Goal: Information Seeking & Learning: Learn about a topic

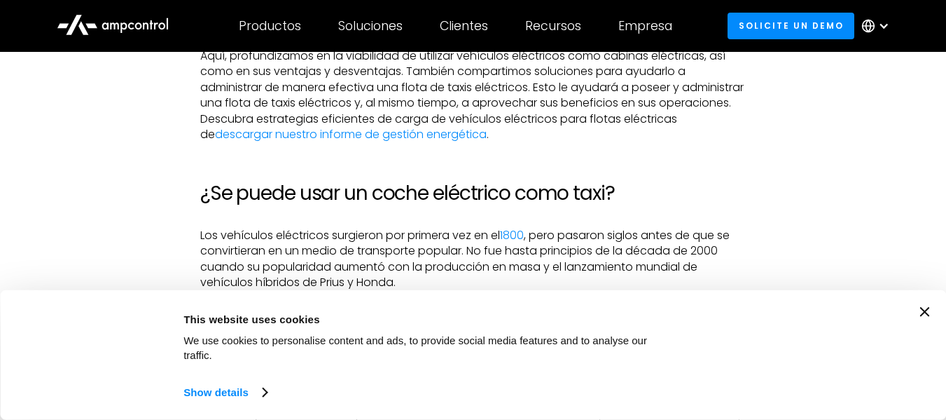
scroll to position [980, 0]
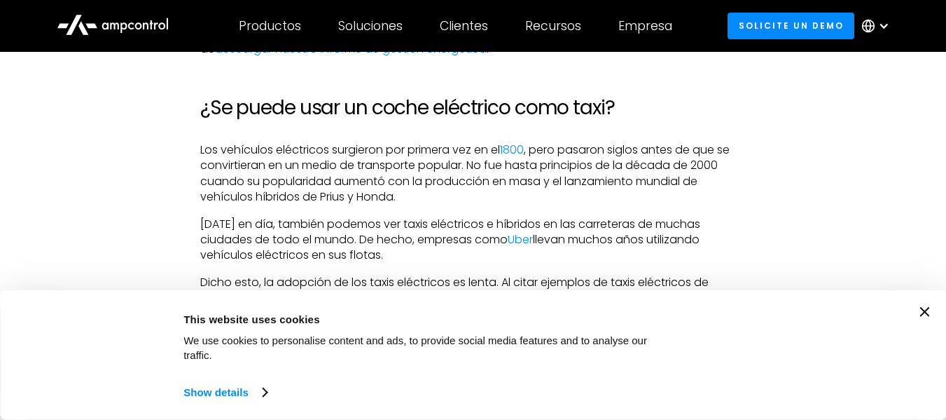
drag, startPoint x: 387, startPoint y: 222, endPoint x: 495, endPoint y: 256, distance: 113.0
click at [495, 256] on p "[DATE] en día, también podemos ver taxis eléctricos e híbridos en las carretera…" at bounding box center [473, 239] width 546 height 47
drag, startPoint x: 473, startPoint y: 251, endPoint x: 372, endPoint y: 220, distance: 105.7
click at [372, 220] on p "[DATE] en día, también podemos ver taxis eléctricos e híbridos en las carretera…" at bounding box center [473, 239] width 546 height 47
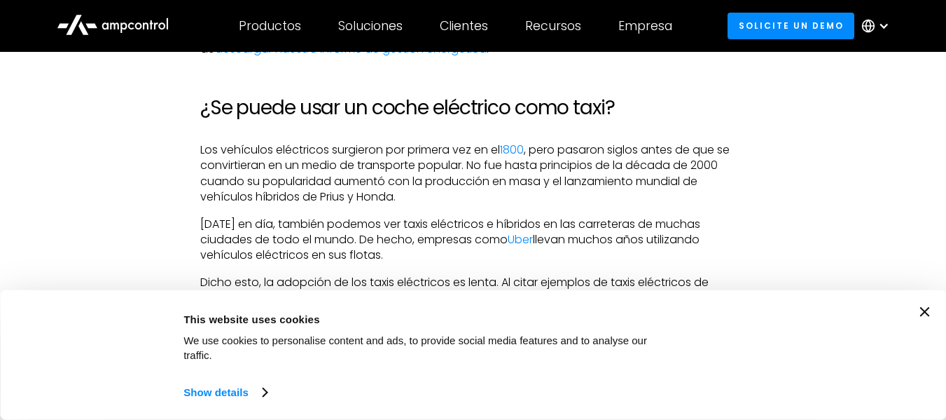
click at [372, 220] on p "[DATE] en día, también podemos ver taxis eléctricos e híbridos en las carretera…" at bounding box center [473, 239] width 546 height 47
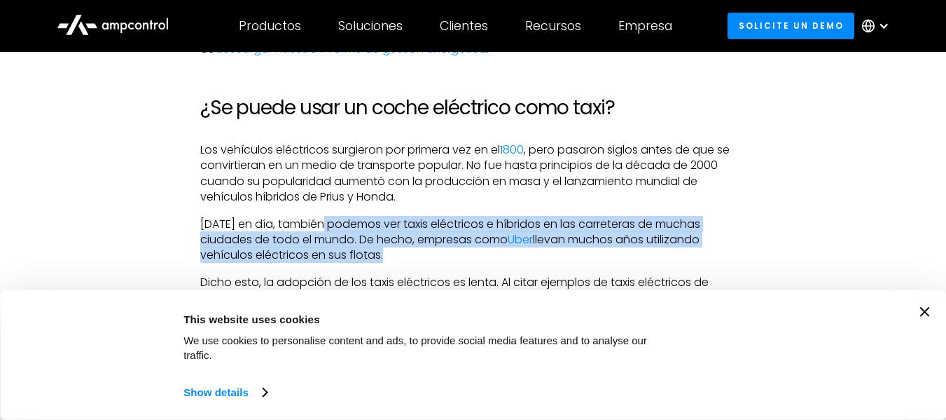
drag, startPoint x: 333, startPoint y: 224, endPoint x: 380, endPoint y: 253, distance: 55.0
click at [380, 253] on p "[DATE] en día, también podemos ver taxis eléctricos e híbridos en las carretera…" at bounding box center [473, 239] width 546 height 47
drag, startPoint x: 380, startPoint y: 253, endPoint x: 394, endPoint y: 255, distance: 14.9
click at [380, 254] on p "[DATE] en día, también podemos ver taxis eléctricos e híbridos en las carretera…" at bounding box center [473, 239] width 546 height 47
drag, startPoint x: 394, startPoint y: 255, endPoint x: 322, endPoint y: 226, distance: 77.6
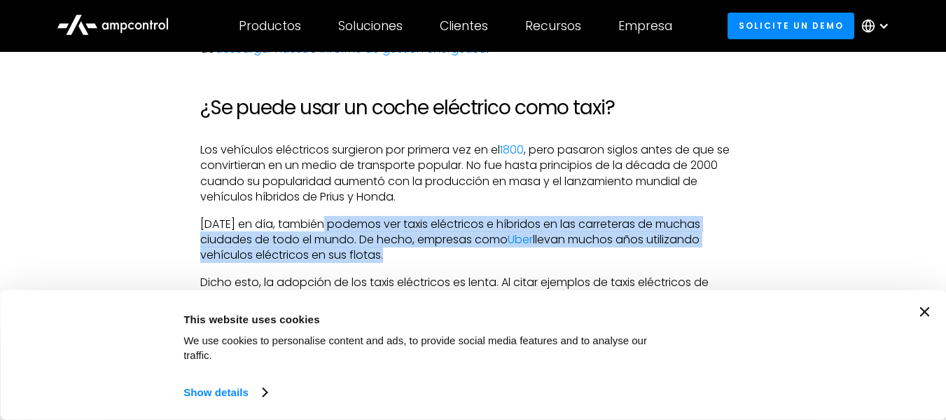
click at [322, 226] on p "[DATE] en día, también podemos ver taxis eléctricos e híbridos en las carretera…" at bounding box center [473, 239] width 546 height 47
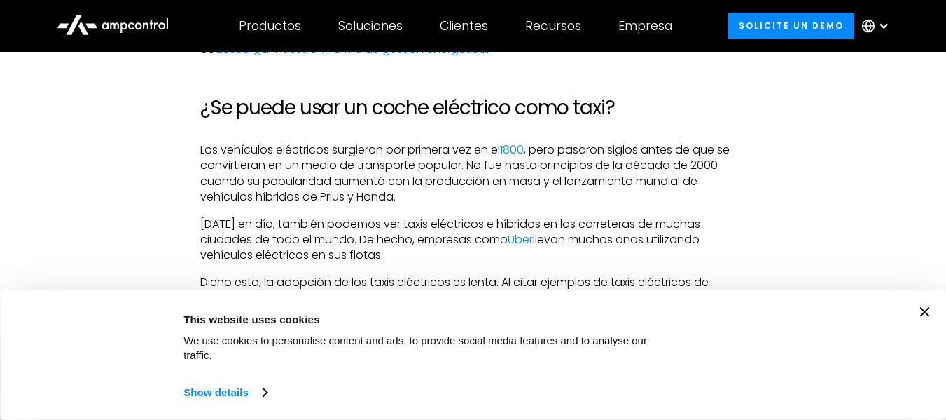
drag, startPoint x: 383, startPoint y: 229, endPoint x: 437, endPoint y: 254, distance: 59.2
click at [437, 254] on p "[DATE] en día, también podemos ver taxis eléctricos e híbridos en las carretera…" at bounding box center [473, 239] width 546 height 47
drag, startPoint x: 432, startPoint y: 254, endPoint x: 231, endPoint y: 216, distance: 204.4
click at [231, 216] on p "[DATE] en día, también podemos ver taxis eléctricos e híbridos en las carretera…" at bounding box center [473, 239] width 546 height 47
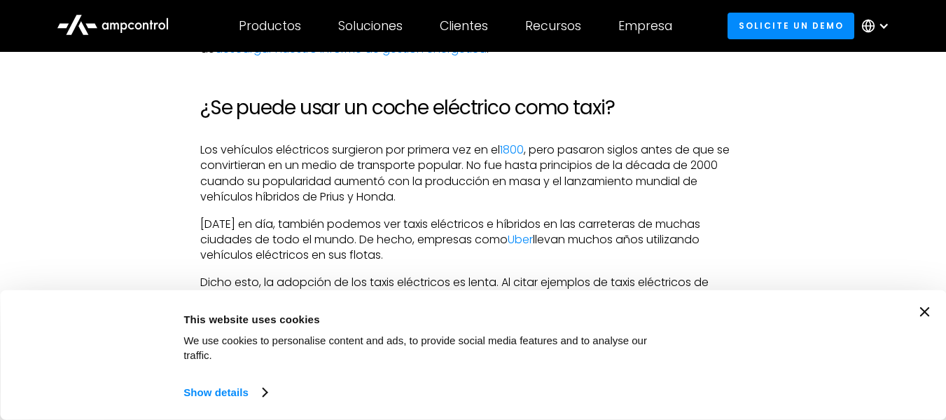
click at [231, 216] on p "[DATE] en día, también podemos ver taxis eléctricos e híbridos en las carretera…" at bounding box center [473, 239] width 546 height 47
drag, startPoint x: 263, startPoint y: 221, endPoint x: 391, endPoint y: 252, distance: 131.1
click at [391, 252] on p "[DATE] en día, también podemos ver taxis eléctricos e híbridos en las carretera…" at bounding box center [473, 239] width 546 height 47
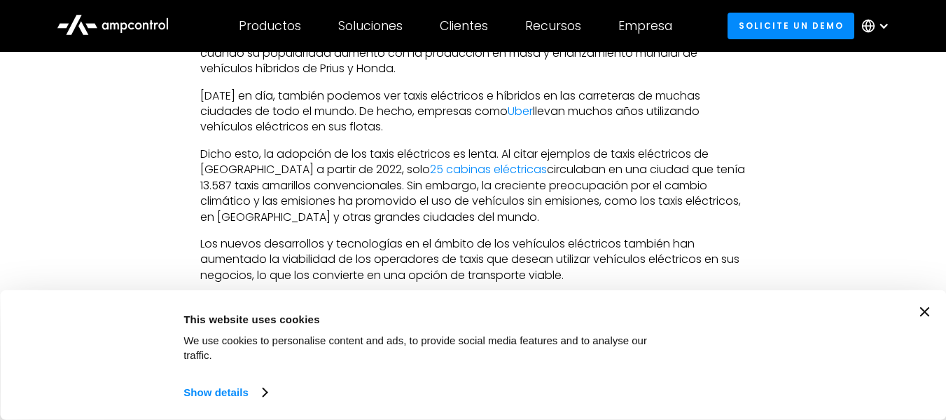
scroll to position [1121, 0]
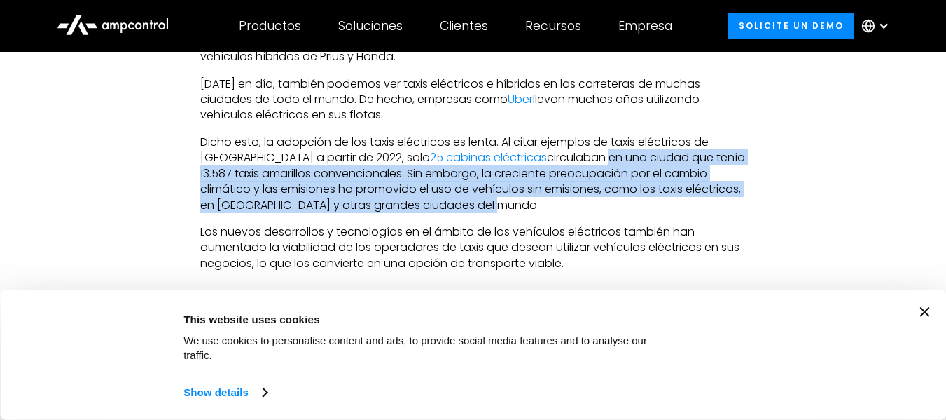
drag, startPoint x: 570, startPoint y: 159, endPoint x: 616, endPoint y: 200, distance: 61.5
click at [616, 200] on p "Dicho esto, la adopción de los taxis eléctricos es lenta. Al citar ejemplos de …" at bounding box center [473, 173] width 546 height 78
drag, startPoint x: 607, startPoint y: 194, endPoint x: 585, endPoint y: 154, distance: 45.8
click at [585, 154] on p "Dicho esto, la adopción de los taxis eléctricos es lenta. Al citar ejemplos de …" at bounding box center [473, 173] width 546 height 78
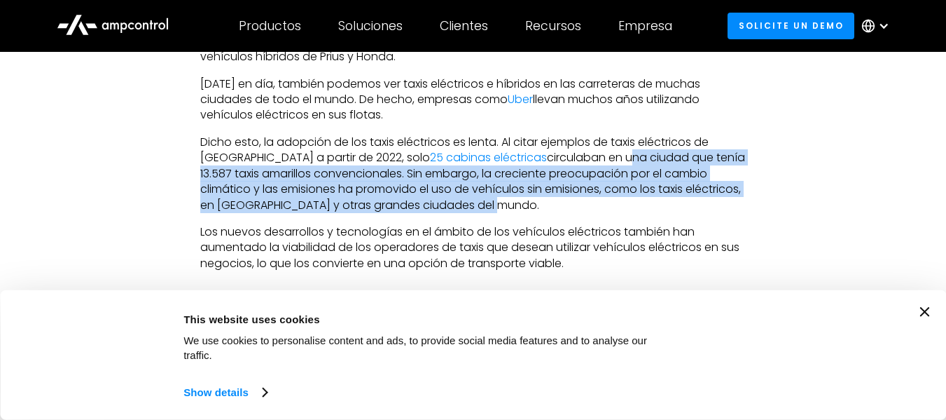
click at [585, 154] on p "Dicho esto, la adopción de los taxis eléctricos es lenta. Al citar ejemplos de …" at bounding box center [473, 173] width 546 height 78
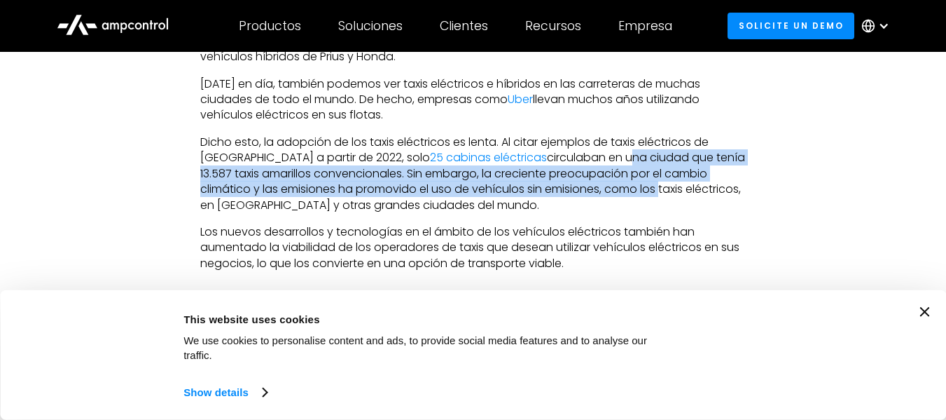
drag, startPoint x: 592, startPoint y: 161, endPoint x: 595, endPoint y: 189, distance: 28.2
click at [595, 189] on p "Dicho esto, la adopción de los taxis eléctricos es lenta. Al citar ejemplos de …" at bounding box center [473, 173] width 546 height 78
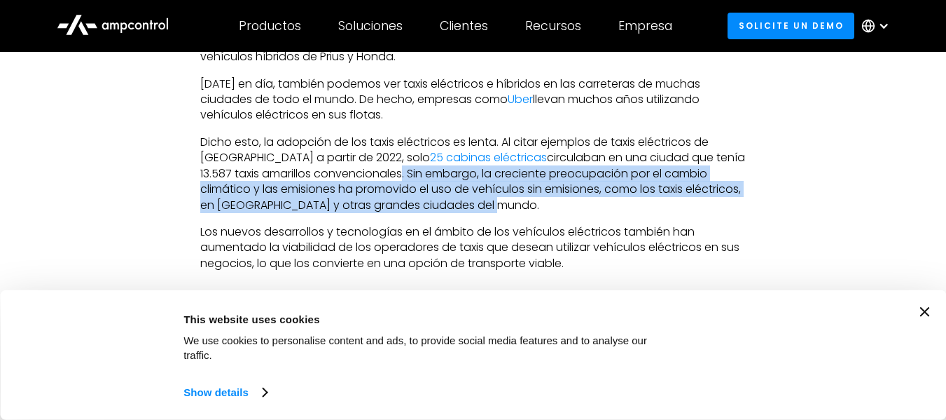
drag, startPoint x: 436, startPoint y: 200, endPoint x: 362, endPoint y: 179, distance: 77.2
click at [362, 179] on p "Dicho esto, la adopción de los taxis eléctricos es lenta. Al citar ejemplos de …" at bounding box center [473, 173] width 546 height 78
drag, startPoint x: 371, startPoint y: 176, endPoint x: 541, endPoint y: 209, distance: 173.3
click at [541, 209] on p "Dicho esto, la adopción de los taxis eléctricos es lenta. Al citar ejemplos de …" at bounding box center [473, 173] width 546 height 78
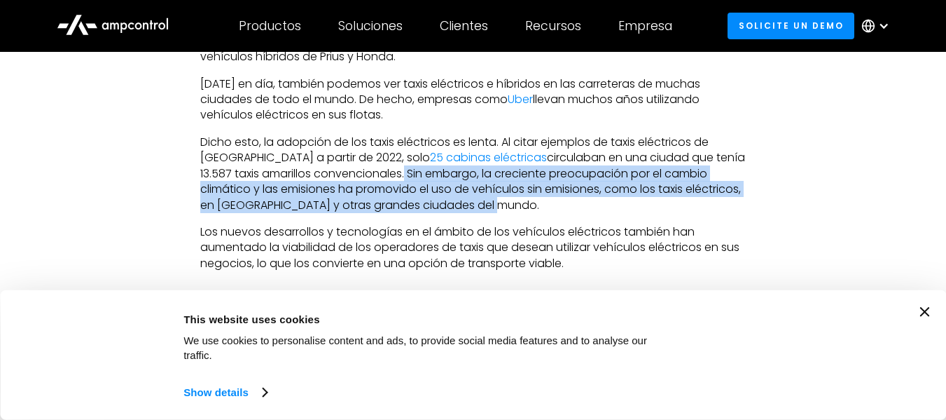
click at [541, 209] on p "Dicho esto, la adopción de los taxis eléctricos es lenta. Al citar ejemplos de …" at bounding box center [473, 173] width 546 height 78
drag, startPoint x: 453, startPoint y: 210, endPoint x: 284, endPoint y: 178, distance: 171.8
click at [284, 178] on p "Dicho esto, la adopción de los taxis eléctricos es lenta. Al citar ejemplos de …" at bounding box center [473, 173] width 546 height 78
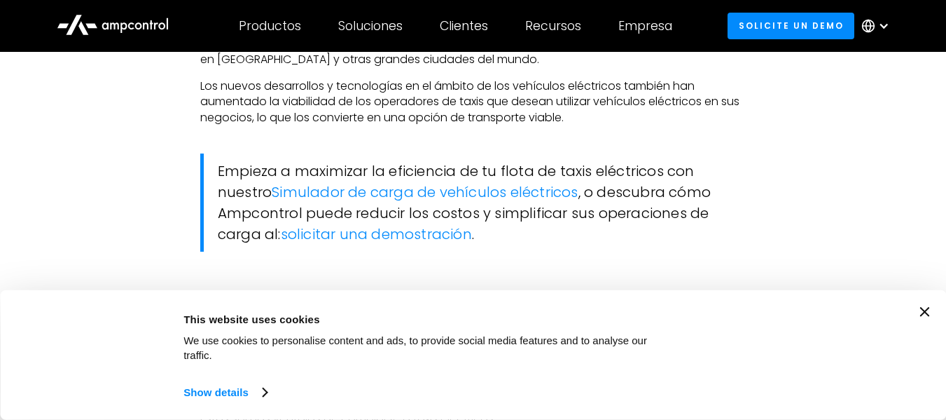
scroll to position [1401, 0]
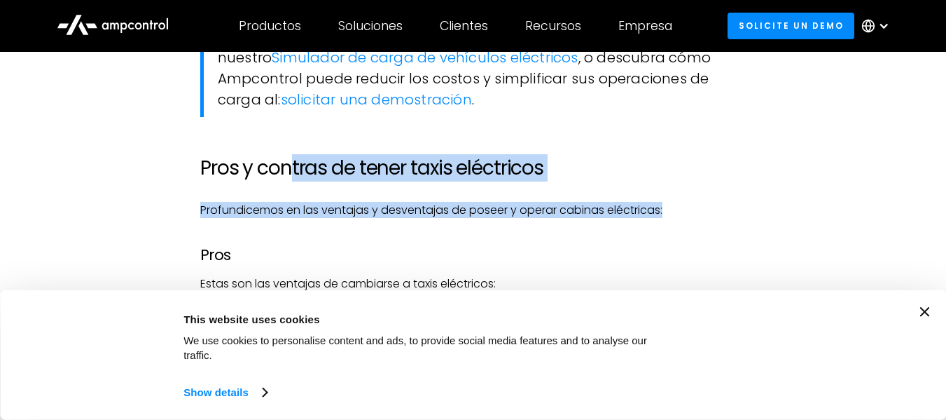
drag, startPoint x: 298, startPoint y: 152, endPoint x: 688, endPoint y: 196, distance: 392.6
drag, startPoint x: 530, startPoint y: 204, endPoint x: 300, endPoint y: 160, distance: 233.9
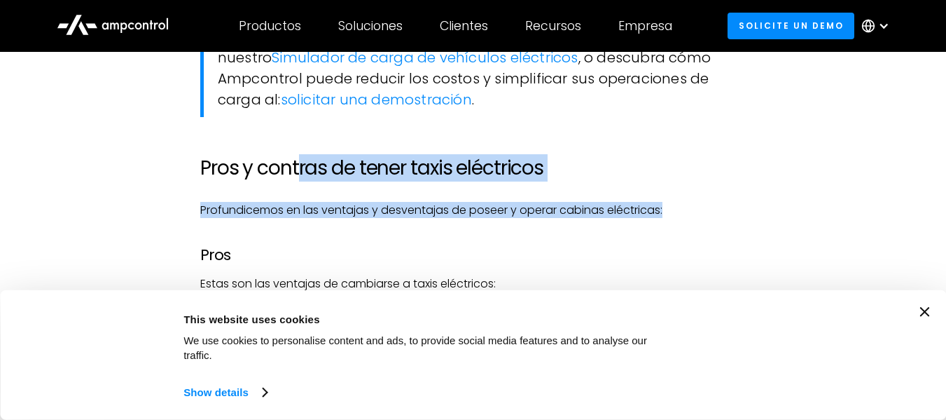
click at [300, 160] on h2 "Pros y contras de tener taxis eléctricos" at bounding box center [473, 168] width 546 height 24
drag, startPoint x: 423, startPoint y: 172, endPoint x: 678, endPoint y: 200, distance: 256.5
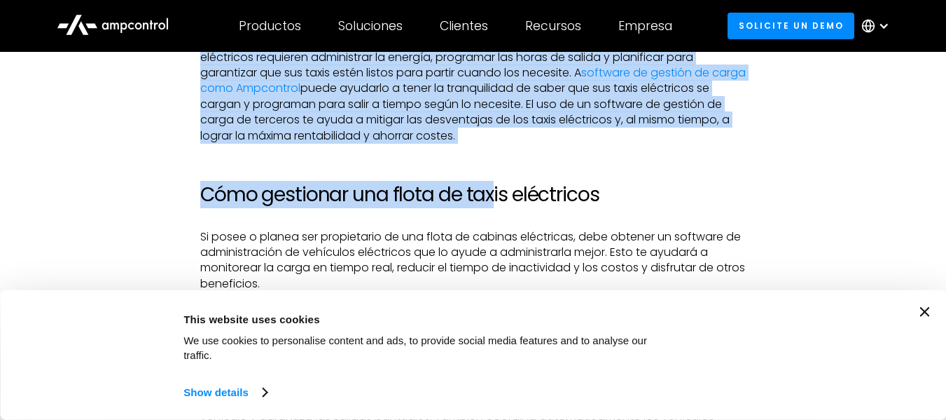
scroll to position [2801, 0]
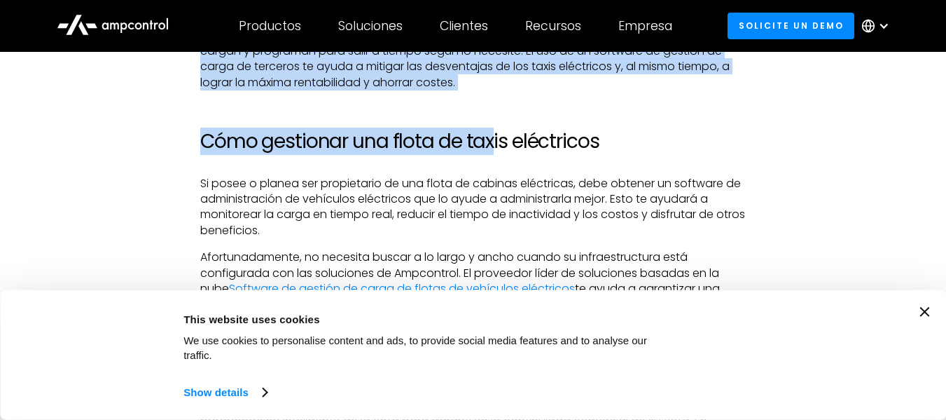
drag, startPoint x: 200, startPoint y: 113, endPoint x: 416, endPoint y: 84, distance: 218.3
copy div "Lore Ipsum dol sit ametcons ad elitseddo e tempo incididunt: Utlab etdolo ma al…"
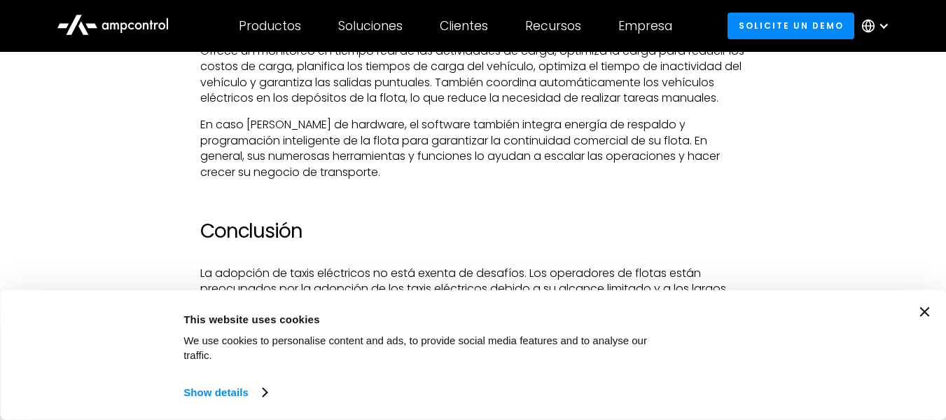
click at [929, 317] on icon "Close banner" at bounding box center [925, 312] width 10 height 10
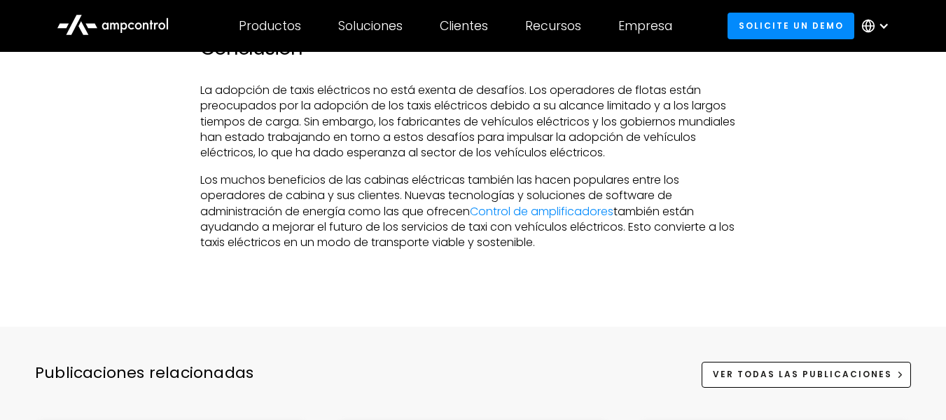
scroll to position [3292, 0]
